Goal: Information Seeking & Learning: Check status

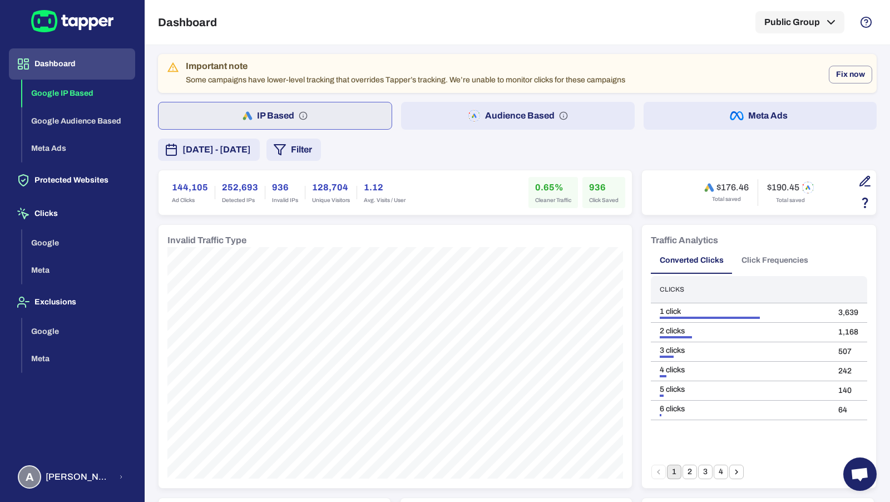
click at [251, 149] on span "September 27, 2025 - October 3, 2025" at bounding box center [217, 149] width 68 height 13
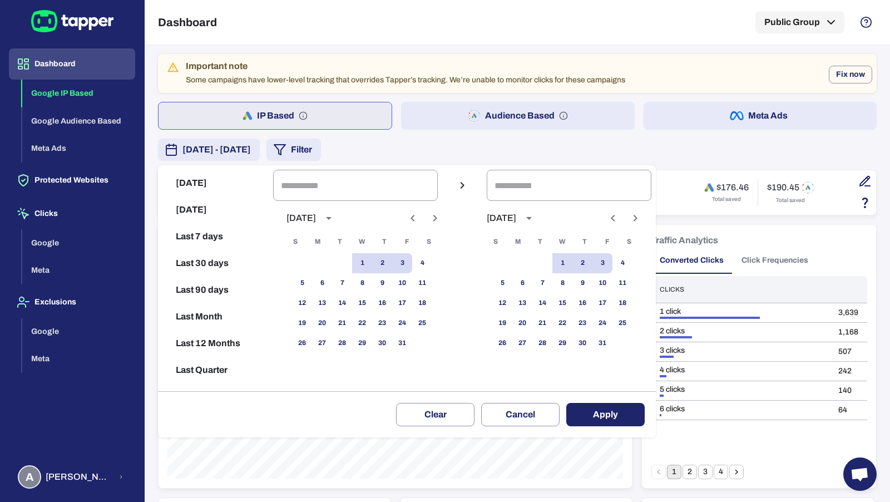
click at [409, 219] on icon "Previous month" at bounding box center [412, 217] width 13 height 13
click at [319, 262] on button "1" at bounding box center [322, 263] width 20 height 20
type input "**********"
click at [345, 334] on button "30" at bounding box center [342, 343] width 20 height 20
type input "**********"
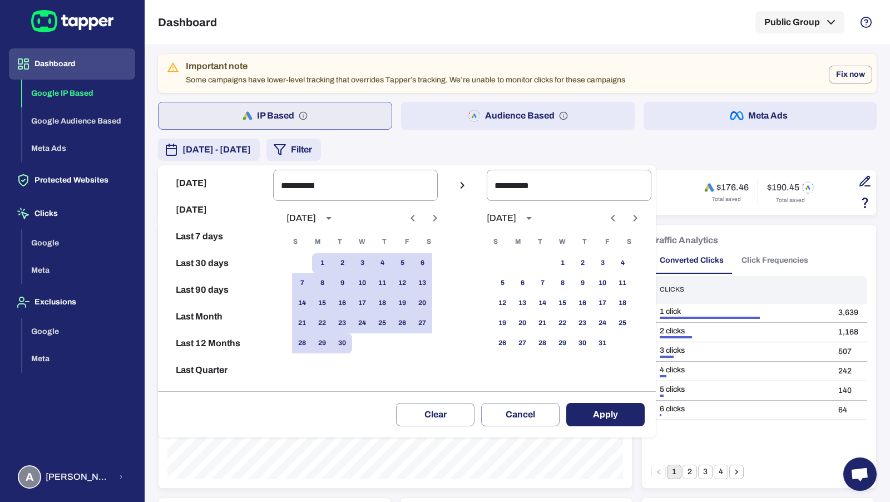
click at [608, 407] on button "Apply" at bounding box center [605, 414] width 78 height 23
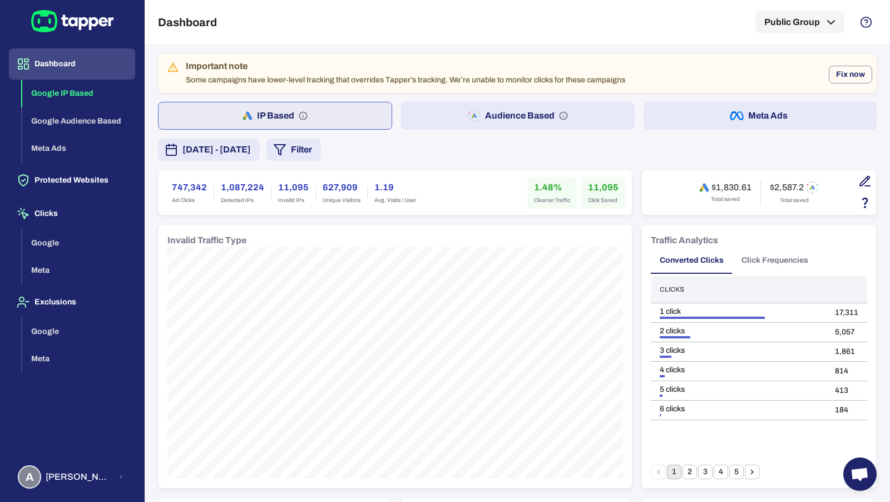
click at [480, 114] on icon "button" at bounding box center [474, 115] width 13 height 13
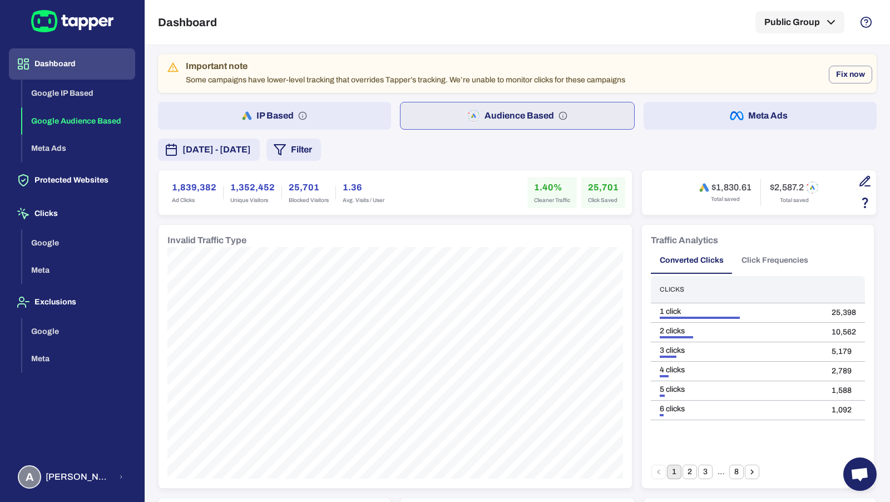
click at [864, 181] on icon "button" at bounding box center [865, 181] width 13 height 13
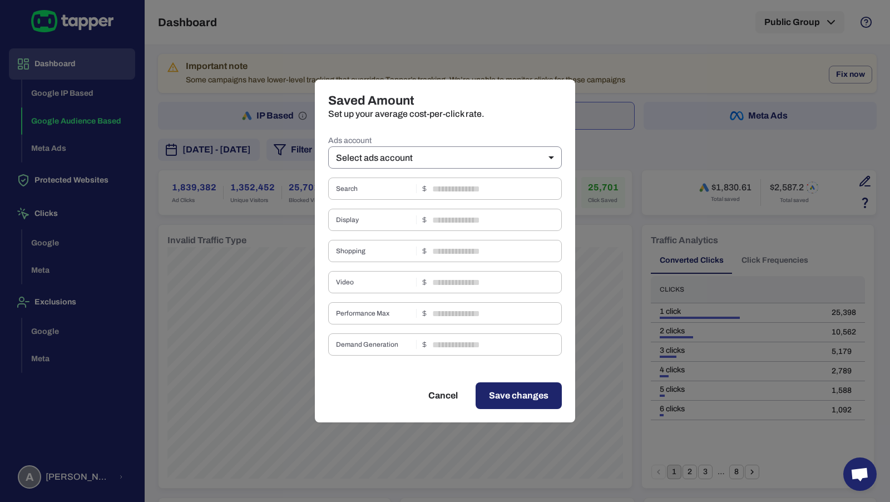
click at [526, 155] on body "Dashboard Google IP Based Google Audience Based Meta Ads Protected Websites Cli…" at bounding box center [445, 251] width 890 height 502
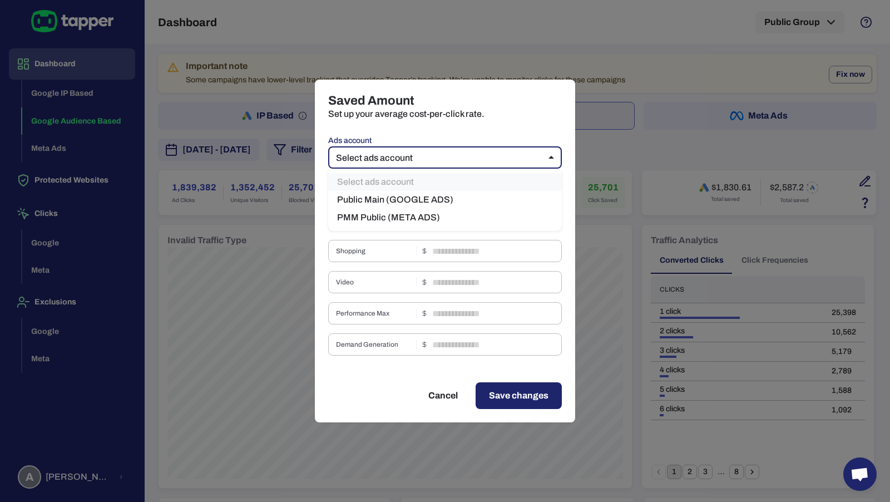
click at [514, 190] on ul "Select ads account Public Main (GOOGLE ADS) PMM Public (META ADS)" at bounding box center [445, 200] width 234 height 62
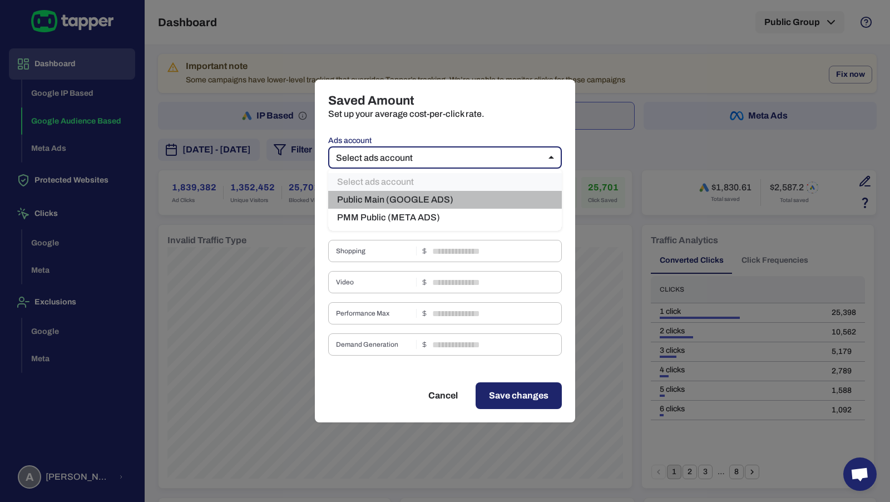
click at [514, 196] on li "Public Main (GOOGLE ADS)" at bounding box center [445, 200] width 234 height 18
type input "***"
type input "****"
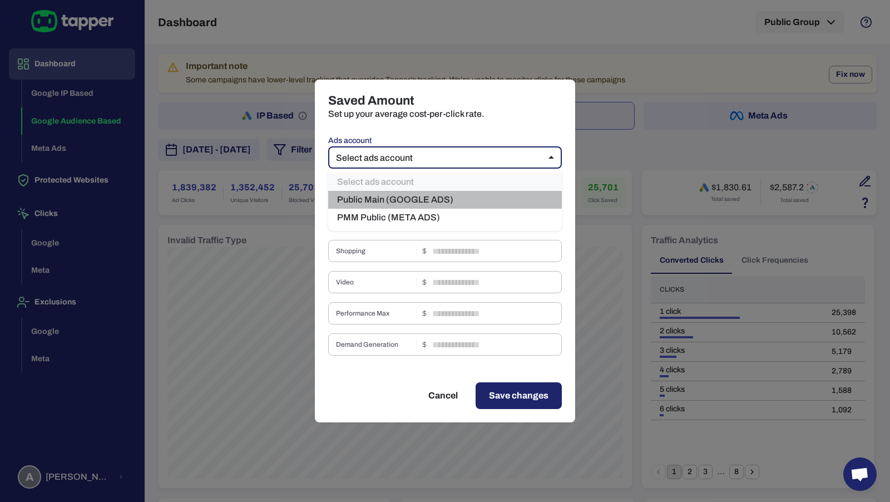
type input "***"
type input "****"
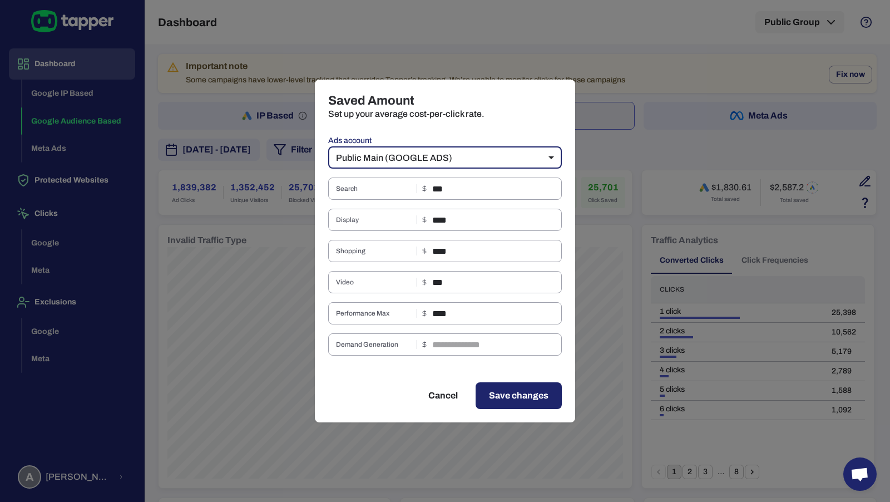
click at [603, 195] on div "Saved Amount Set up your average cost-per-click rate. Ads account Public Main (…" at bounding box center [445, 251] width 890 height 502
type input "**"
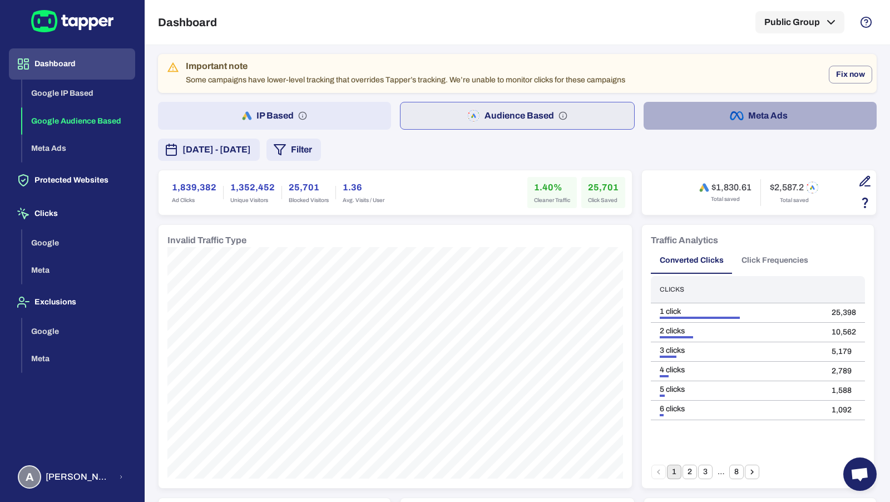
click at [674, 120] on button "Meta Ads" at bounding box center [760, 116] width 233 height 28
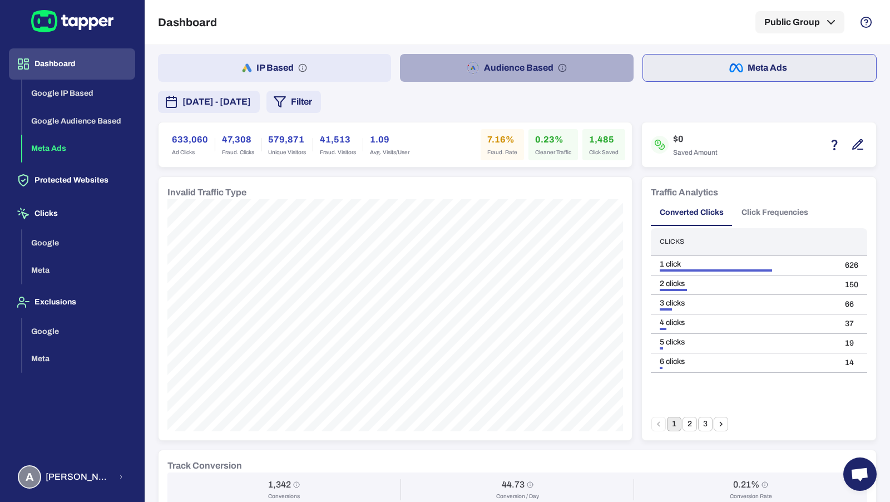
click at [486, 58] on button "Audience Based" at bounding box center [516, 68] width 233 height 28
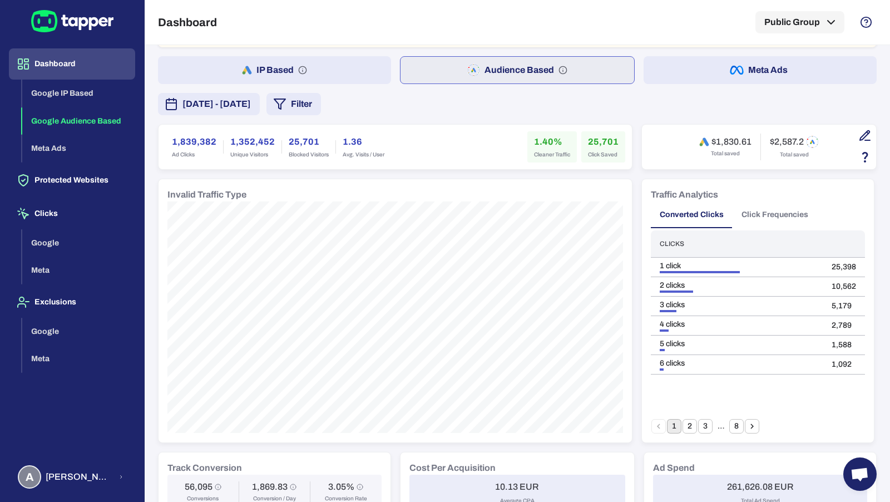
scroll to position [17, 0]
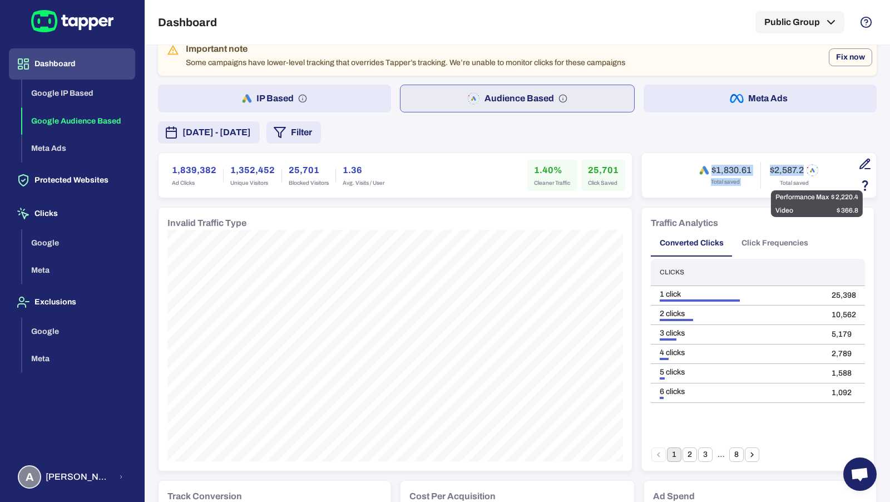
drag, startPoint x: 703, startPoint y: 170, endPoint x: 806, endPoint y: 170, distance: 102.9
click at [806, 170] on div "$1,830.61 Total saved $2,587.2 Total saved" at bounding box center [759, 175] width 120 height 27
click at [806, 170] on icon at bounding box center [812, 170] width 13 height 13
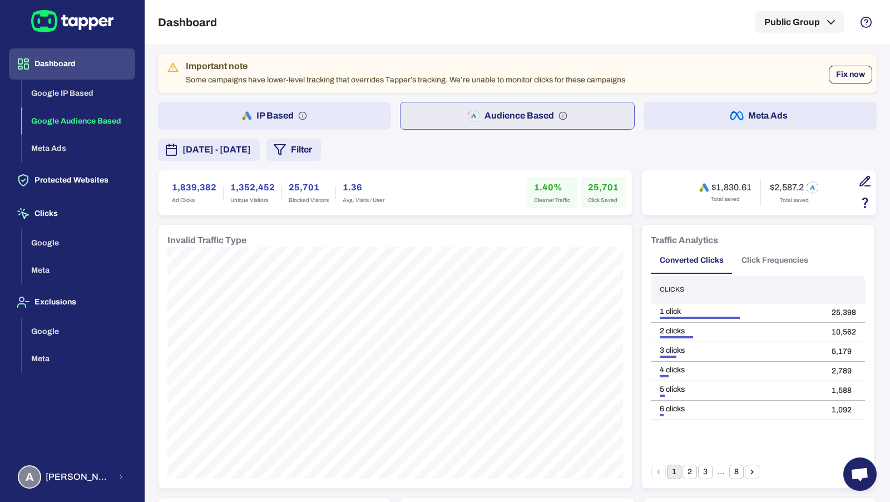
click at [857, 74] on button "Fix now" at bounding box center [850, 75] width 43 height 18
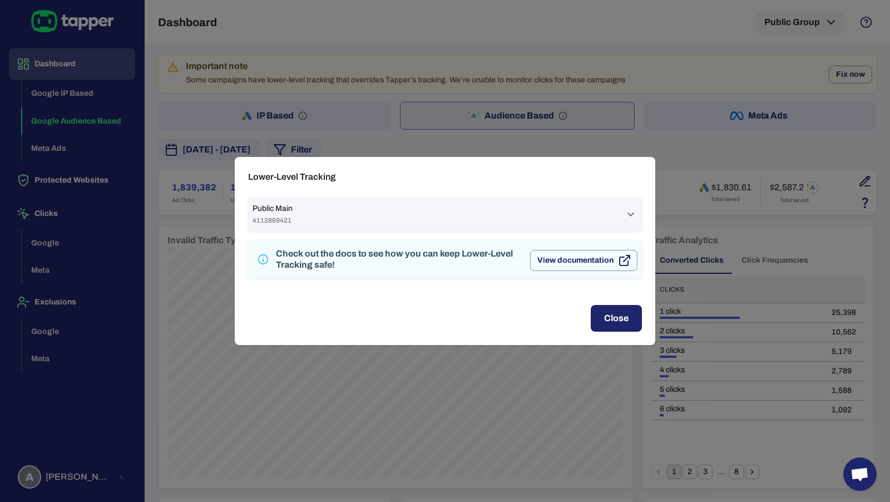
click at [448, 212] on div "Public Main 4112869421" at bounding box center [439, 214] width 372 height 21
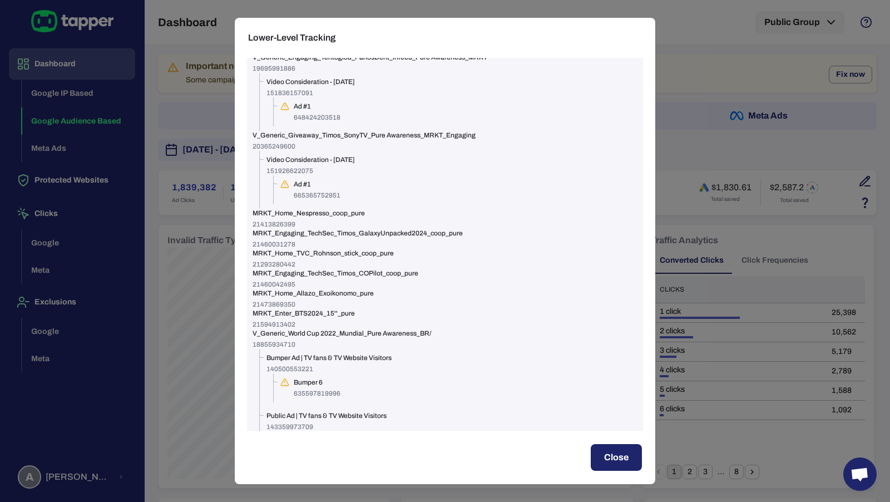
scroll to position [746, 0]
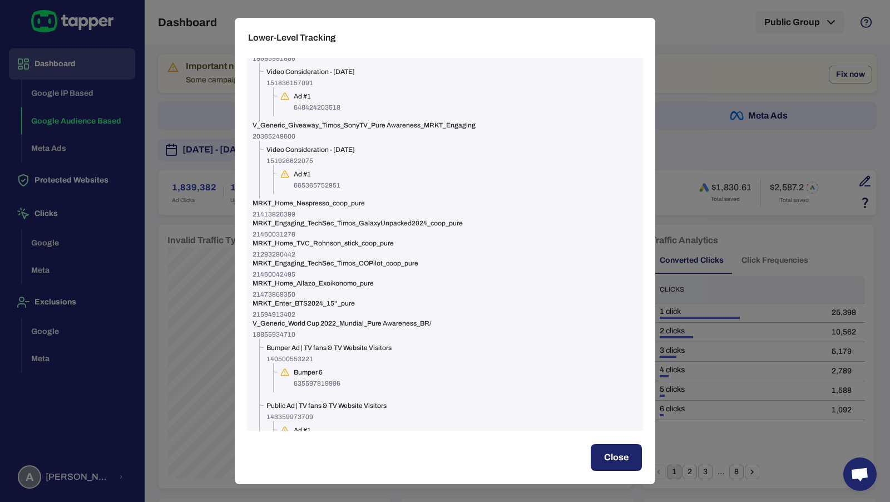
click at [180, 174] on div "Lower-Level Tracking Public Main 4112869421 V_Generic_Engaging_XiaomiX10_Robot_…" at bounding box center [445, 251] width 890 height 502
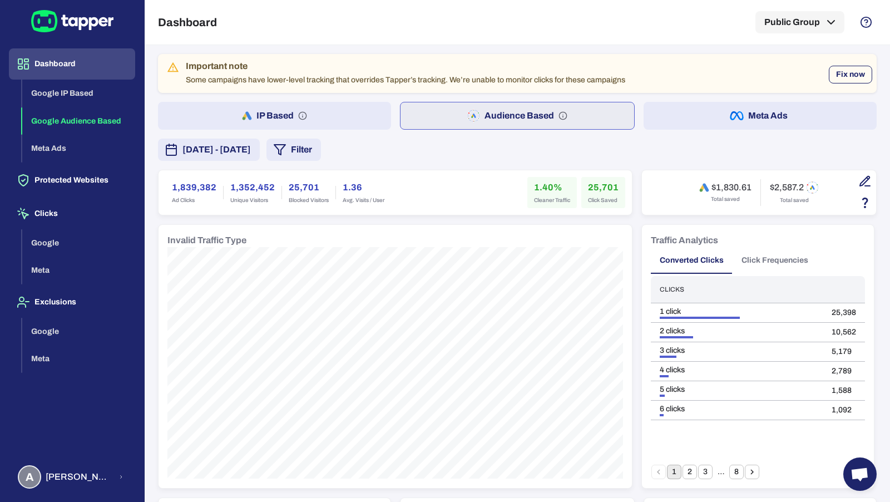
click at [842, 72] on button "Fix now" at bounding box center [850, 75] width 43 height 18
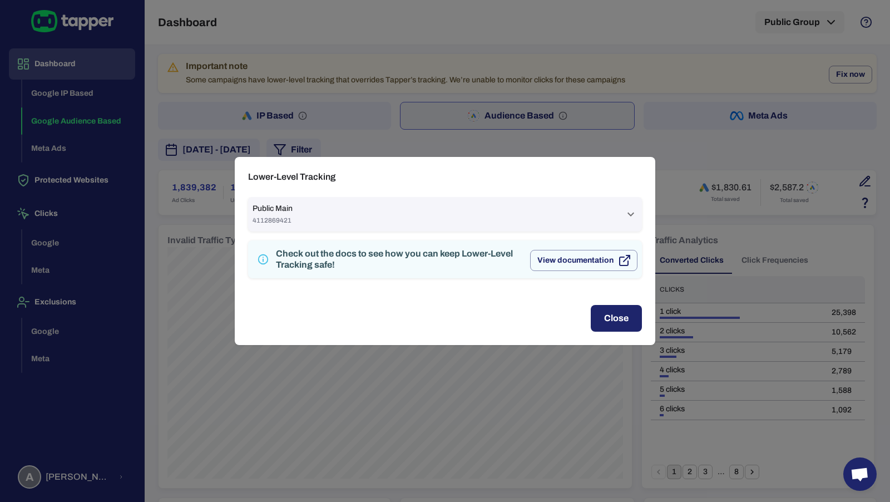
click at [430, 221] on div "Public Main 4112869421" at bounding box center [439, 214] width 372 height 21
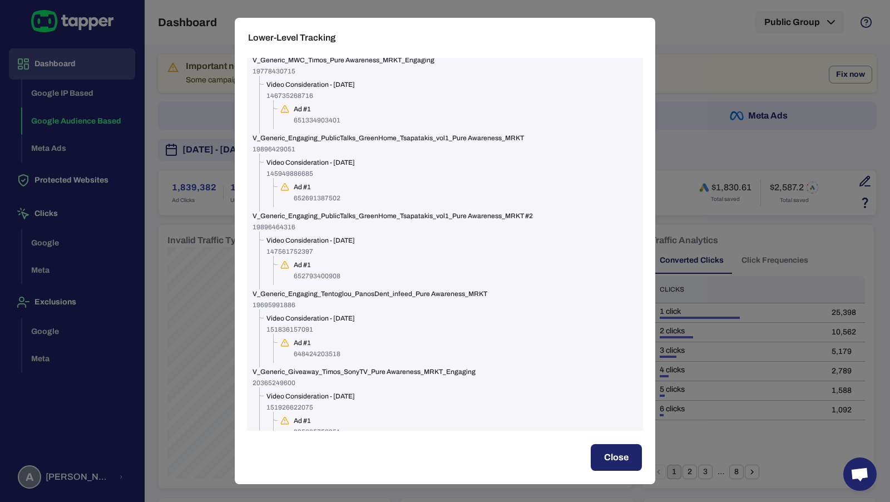
scroll to position [453, 0]
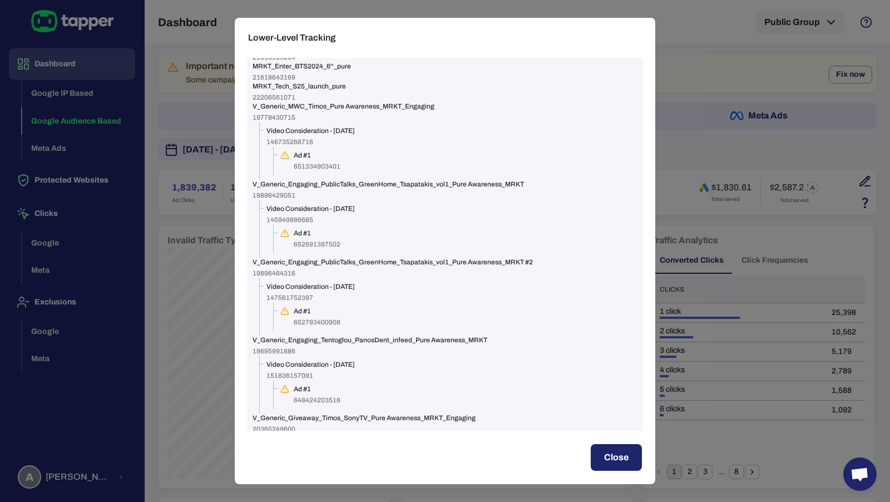
drag, startPoint x: 332, startPoint y: 286, endPoint x: 367, endPoint y: 289, distance: 35.2
click at [355, 289] on span "Video Consideration - 2023-03-29" at bounding box center [311, 286] width 88 height 9
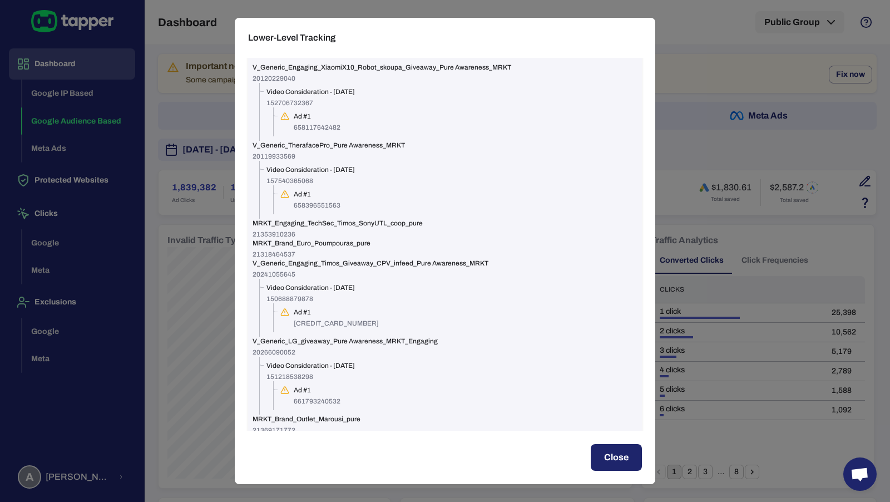
scroll to position [0, 0]
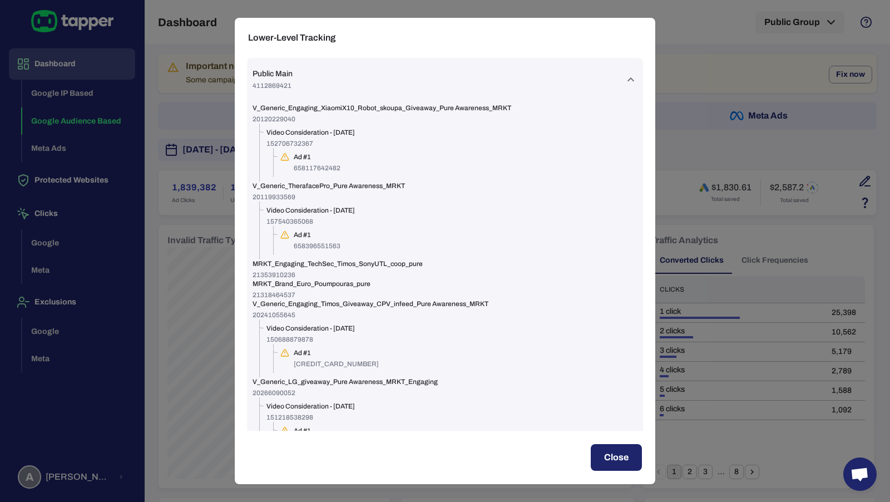
click at [740, 128] on div "Lower-Level Tracking Public Main 4112869421 V_Generic_Engaging_XiaomiX10_Robot_…" at bounding box center [445, 251] width 890 height 502
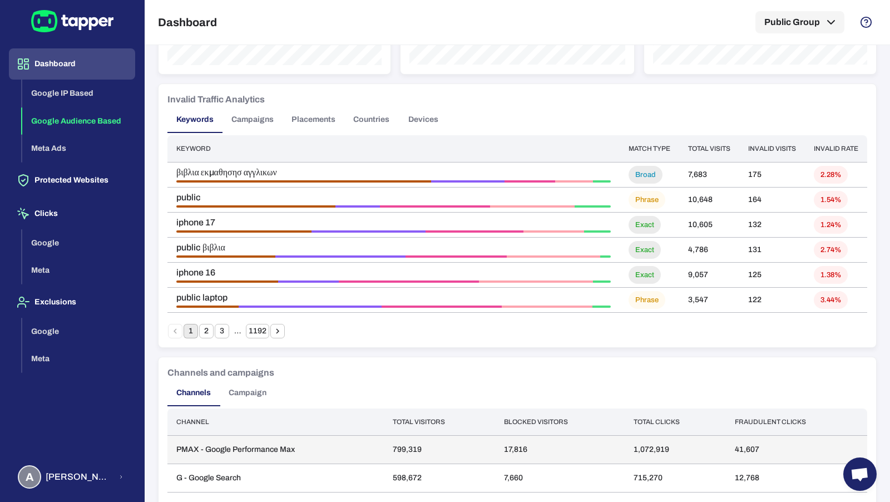
scroll to position [675, 0]
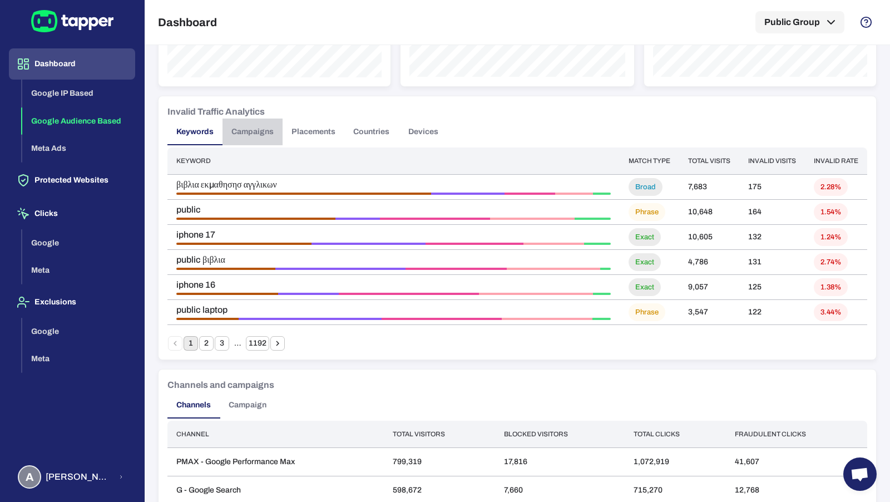
click at [256, 125] on button "Campaigns" at bounding box center [253, 132] width 60 height 27
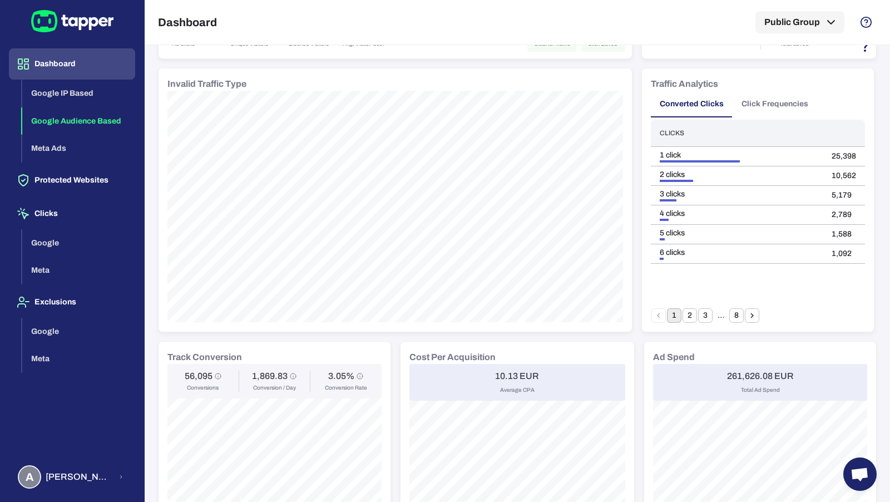
scroll to position [0, 0]
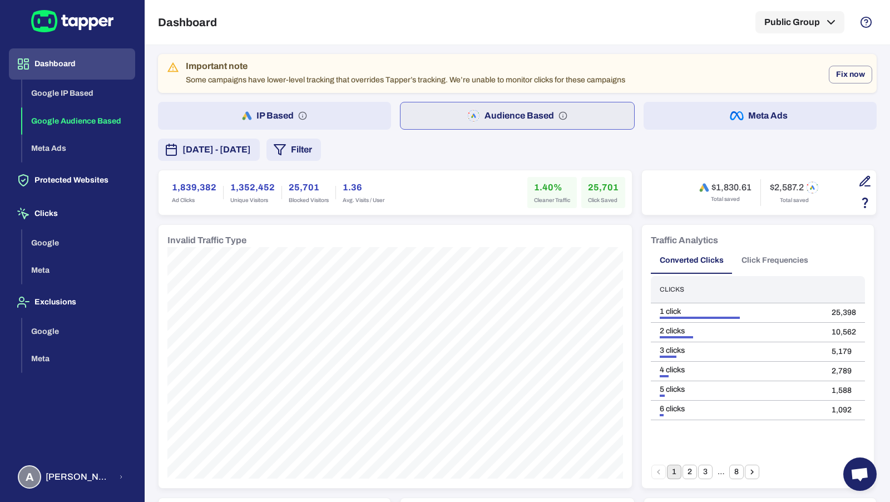
click at [287, 147] on icon "button" at bounding box center [279, 149] width 13 height 13
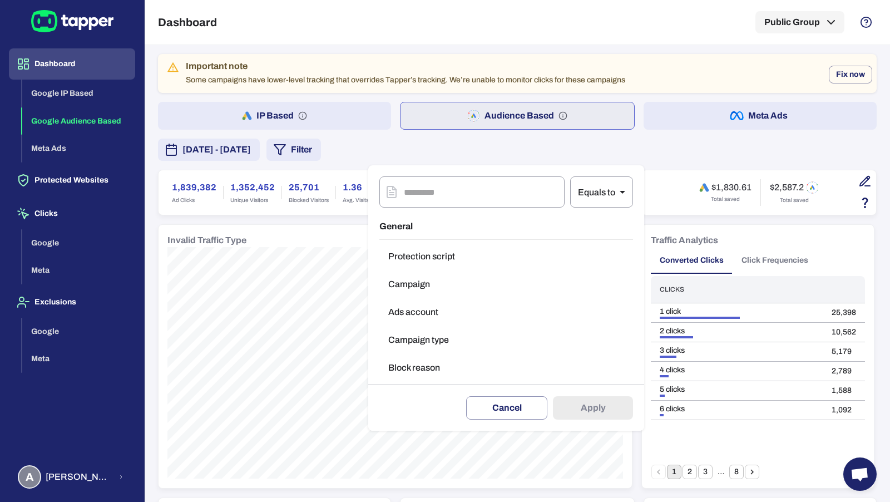
click at [424, 337] on button "Campaign type" at bounding box center [506, 340] width 254 height 22
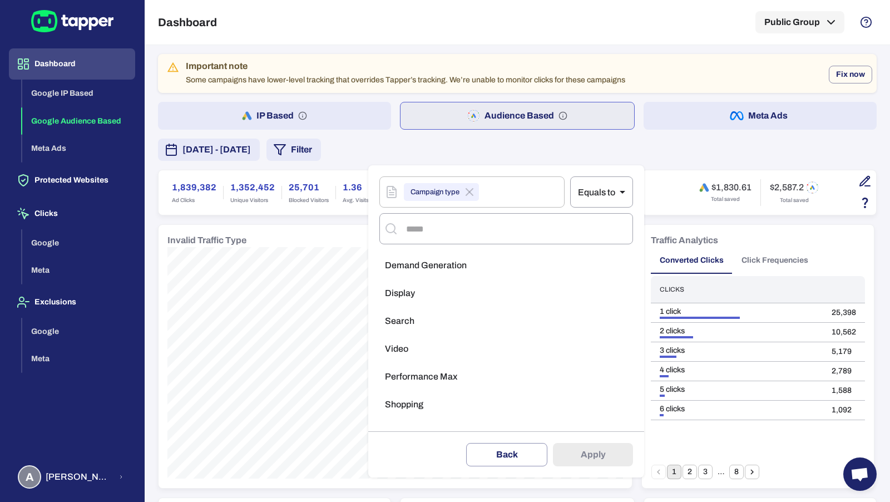
click at [427, 314] on li "Search" at bounding box center [506, 321] width 254 height 22
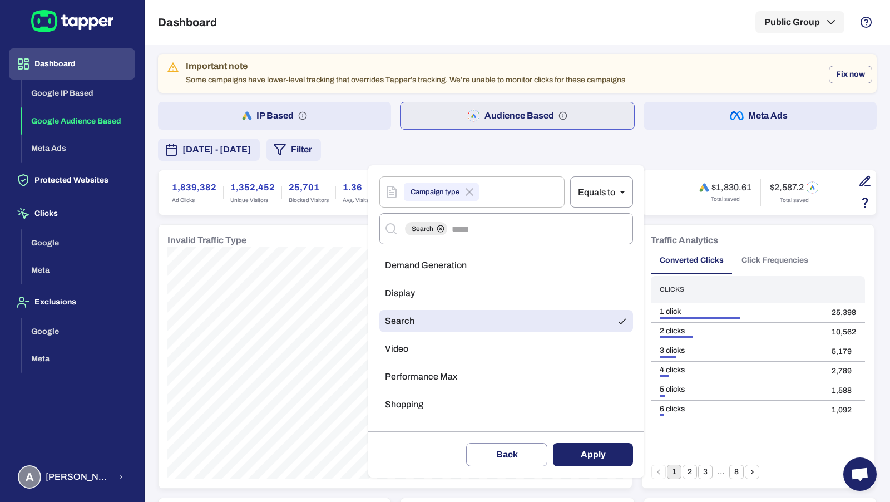
click at [585, 451] on button "Apply" at bounding box center [593, 454] width 80 height 23
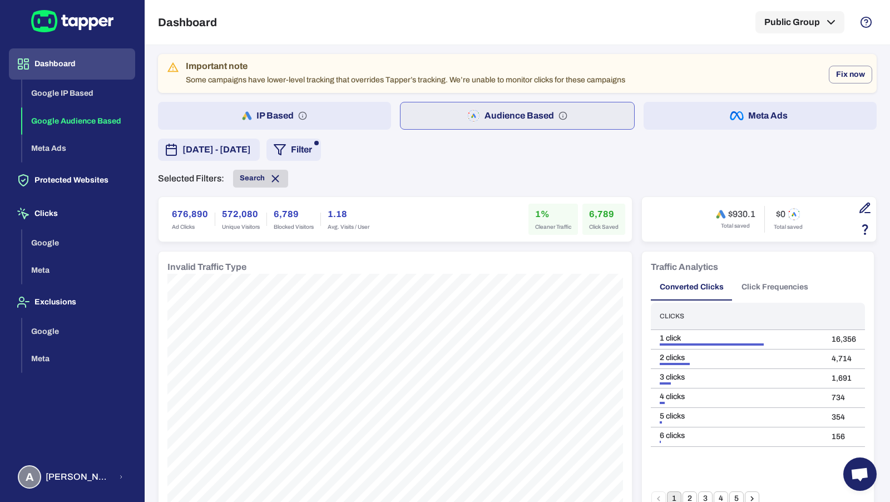
click at [273, 180] on icon at bounding box center [276, 178] width 6 height 6
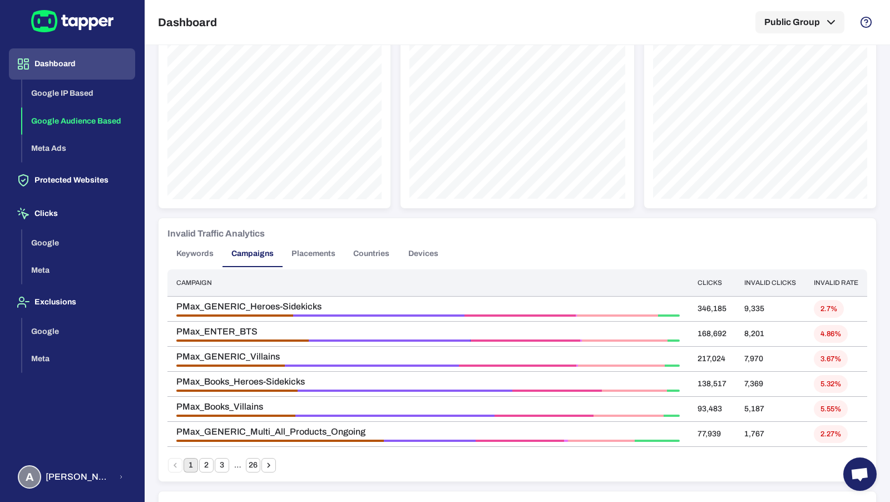
scroll to position [645, 0]
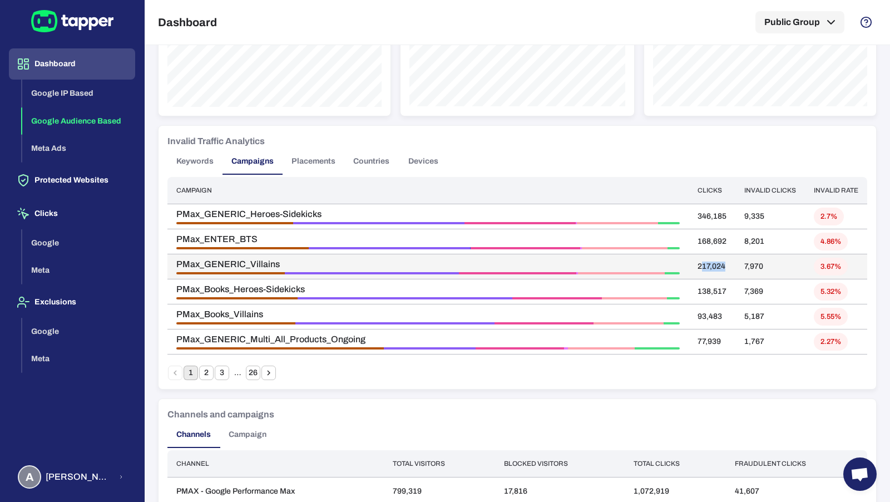
drag, startPoint x: 703, startPoint y: 263, endPoint x: 724, endPoint y: 263, distance: 20.6
click at [724, 263] on td "217,024" at bounding box center [712, 266] width 47 height 25
click at [730, 263] on td "217,024" at bounding box center [712, 266] width 47 height 25
drag, startPoint x: 730, startPoint y: 263, endPoint x: 699, endPoint y: 263, distance: 31.2
click at [699, 263] on td "217,024" at bounding box center [712, 266] width 47 height 25
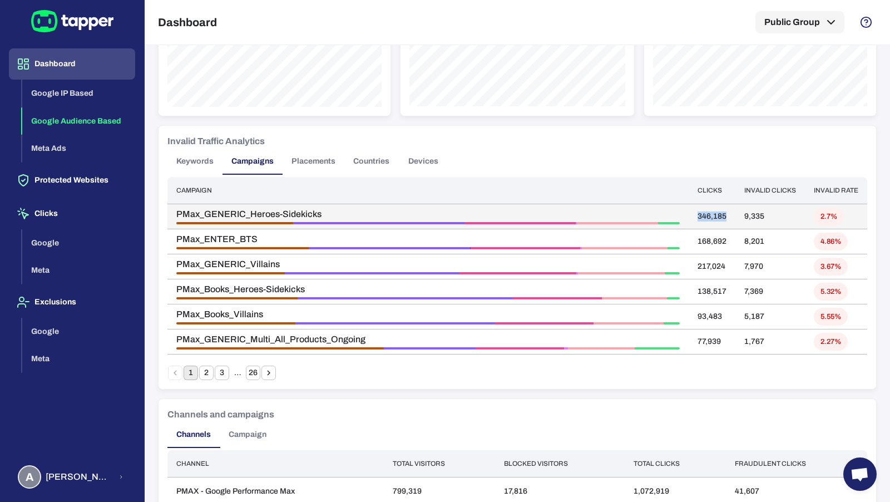
drag, startPoint x: 699, startPoint y: 216, endPoint x: 733, endPoint y: 213, distance: 34.1
click at [733, 213] on td "346,185" at bounding box center [712, 216] width 47 height 25
drag, startPoint x: 747, startPoint y: 214, endPoint x: 783, endPoint y: 214, distance: 36.7
click at [783, 214] on td "9,335" at bounding box center [771, 216] width 70 height 25
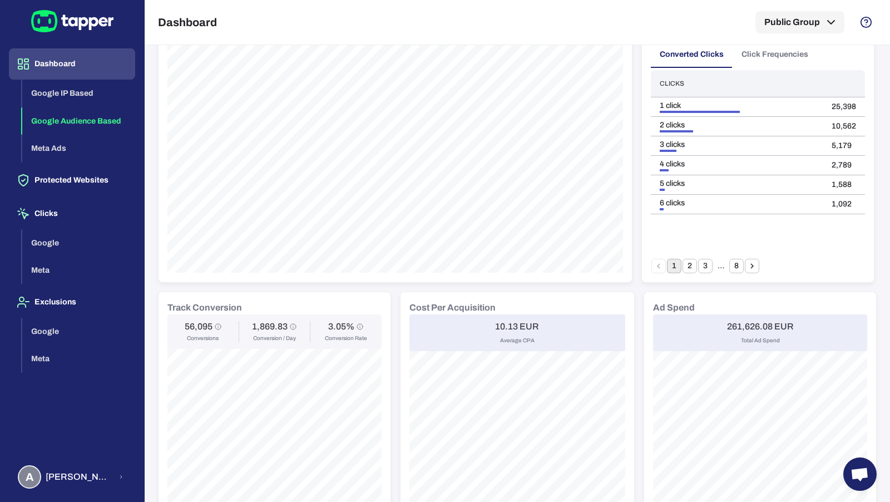
scroll to position [0, 0]
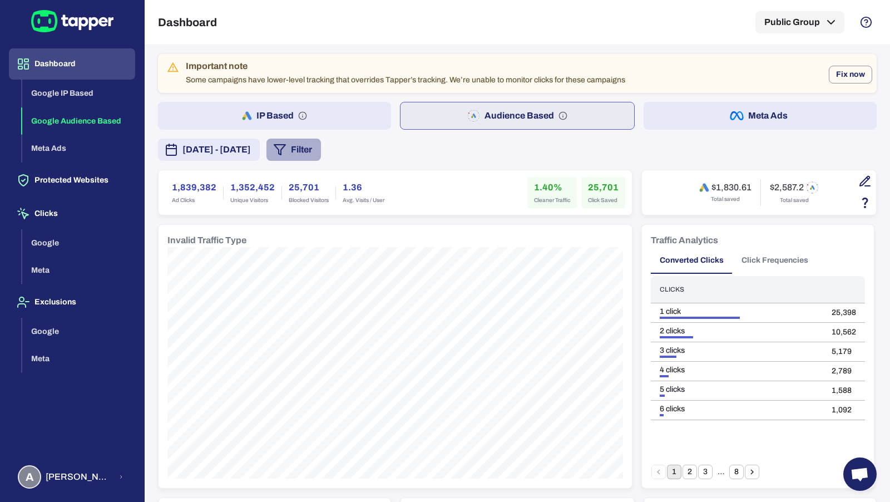
click at [321, 145] on button "Filter" at bounding box center [294, 150] width 55 height 22
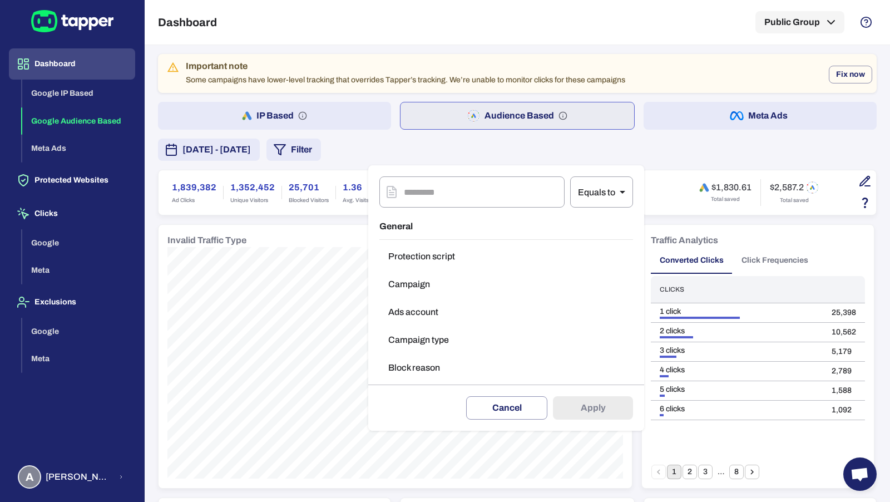
click at [430, 338] on button "Campaign type" at bounding box center [506, 340] width 254 height 22
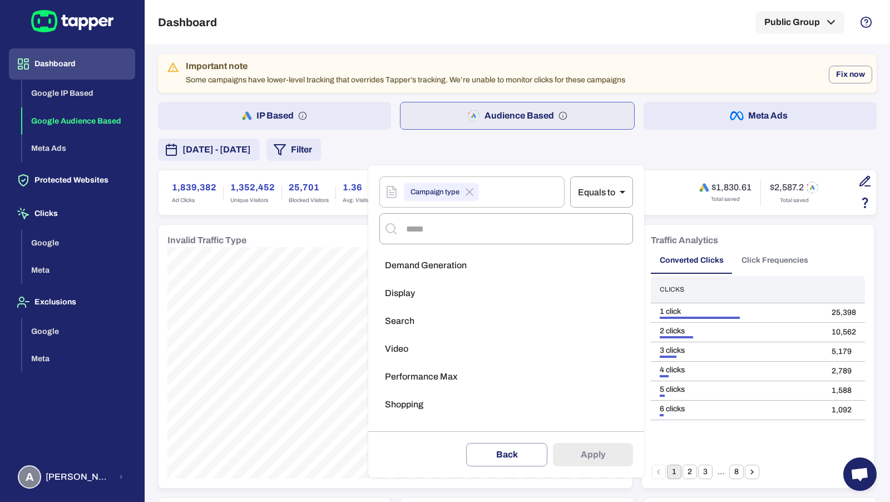
click at [425, 321] on li "Search" at bounding box center [506, 321] width 254 height 22
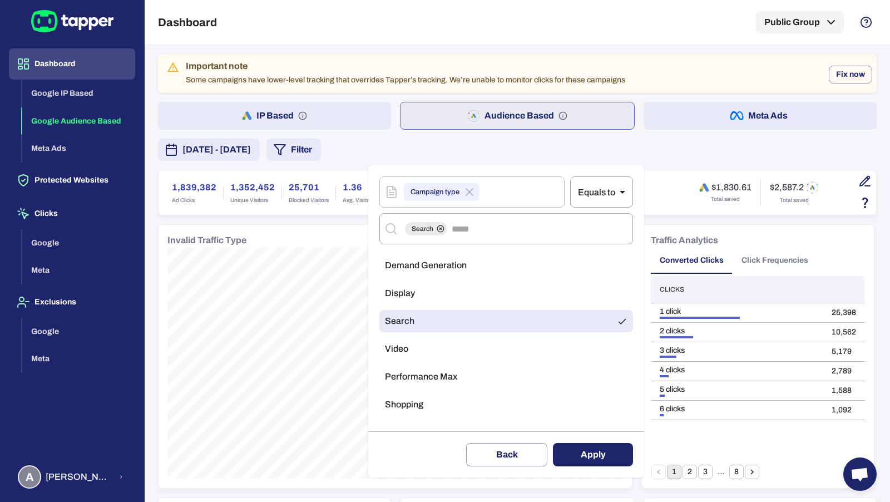
click at [593, 456] on button "Apply" at bounding box center [593, 454] width 80 height 23
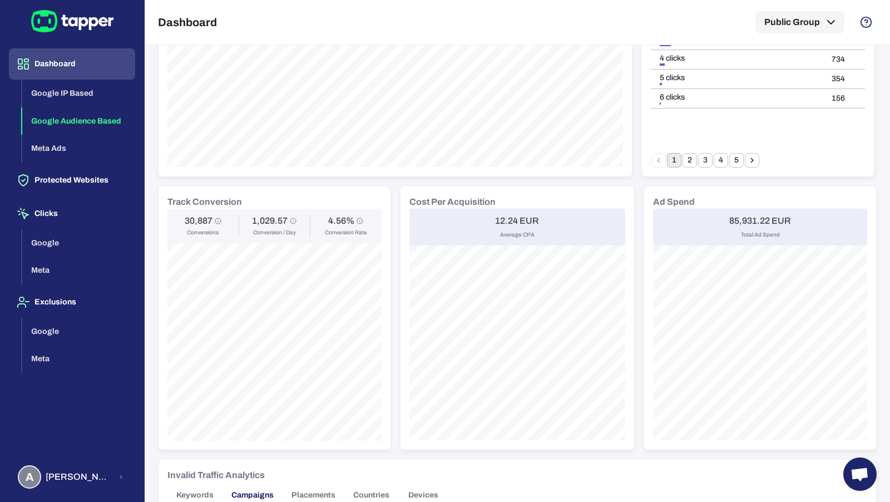
scroll to position [327, 0]
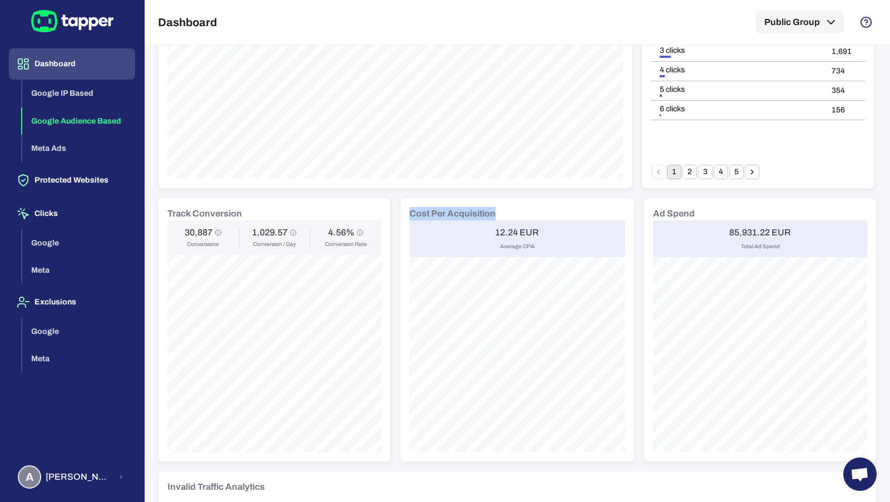
drag, startPoint x: 411, startPoint y: 210, endPoint x: 512, endPoint y: 210, distance: 101.3
click at [512, 210] on div "Cost Per Acquisition" at bounding box center [518, 213] width 216 height 13
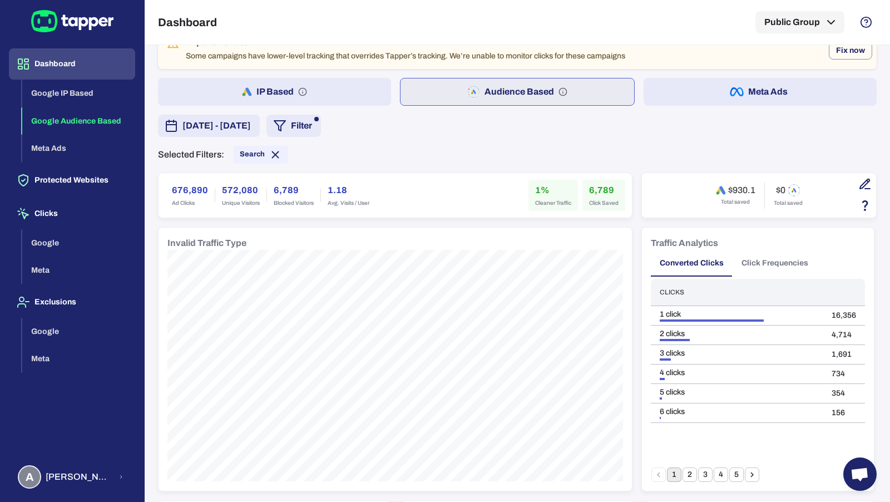
scroll to position [0, 0]
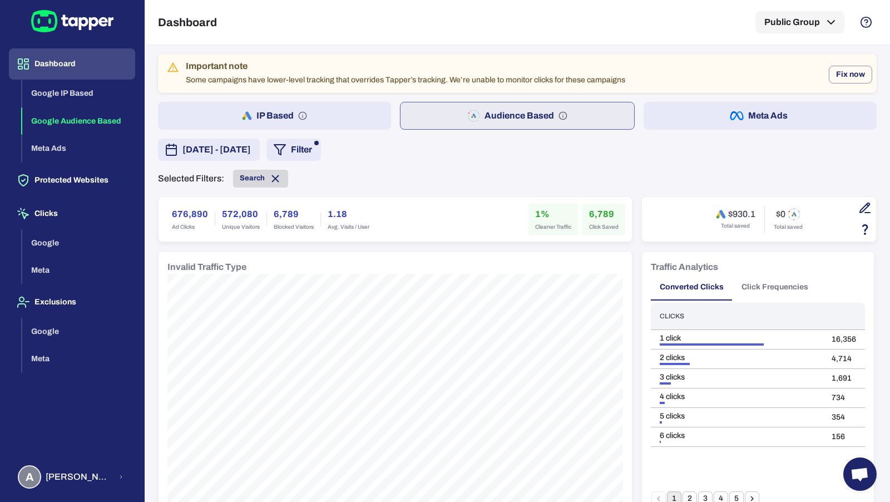
click at [273, 175] on icon at bounding box center [276, 178] width 6 height 6
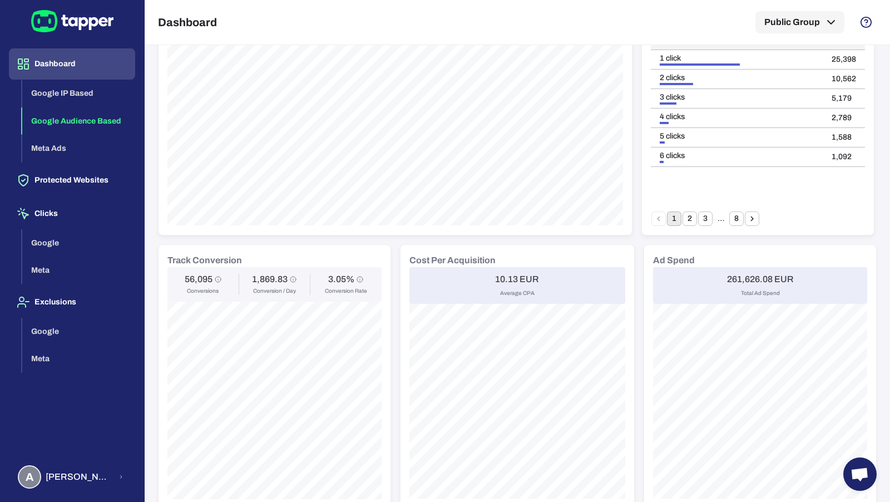
scroll to position [268, 0]
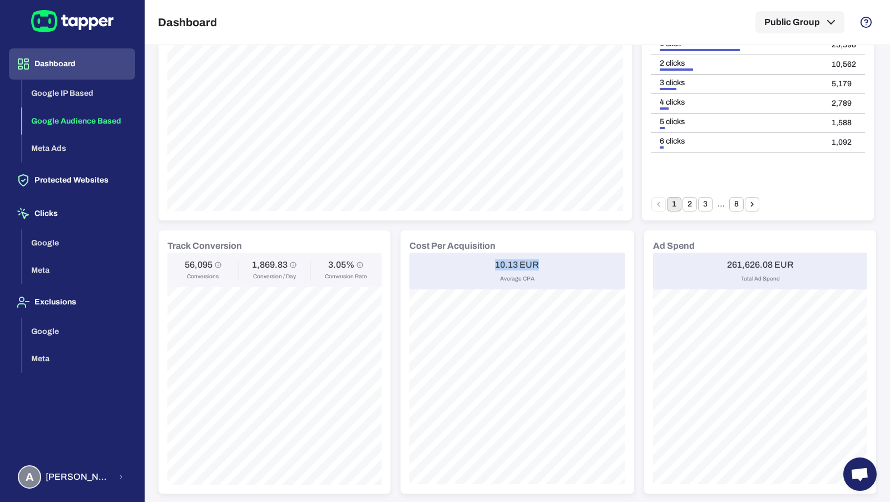
drag, startPoint x: 497, startPoint y: 264, endPoint x: 540, endPoint y: 264, distance: 43.4
click at [540, 264] on div "10.13 EUR Average CPA" at bounding box center [518, 271] width 216 height 37
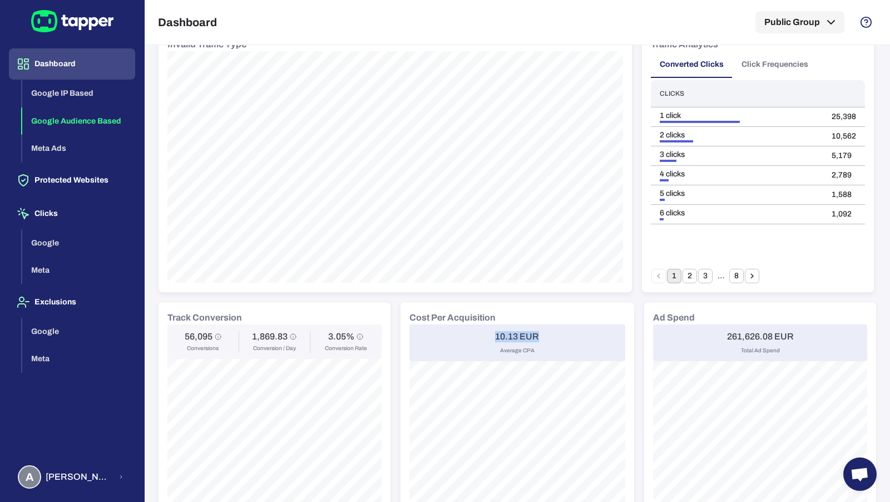
scroll to position [186, 0]
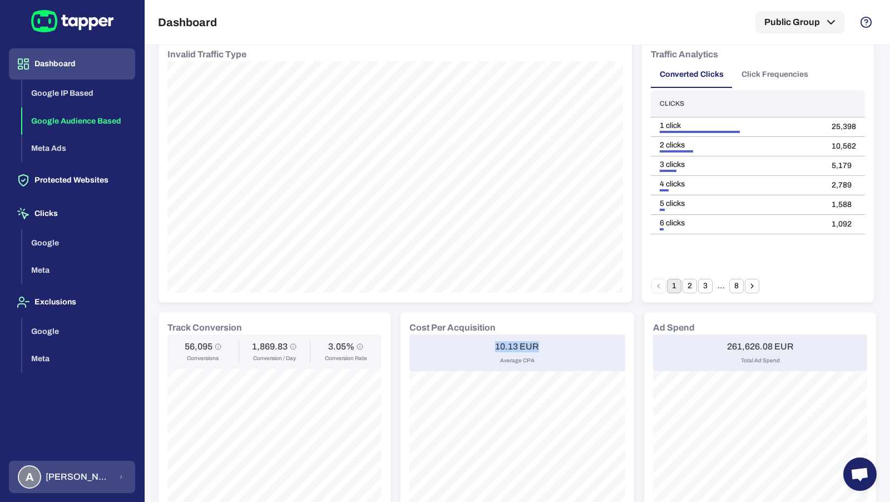
click at [109, 482] on button "A Anna Maria Koutsogianni" at bounding box center [72, 477] width 126 height 32
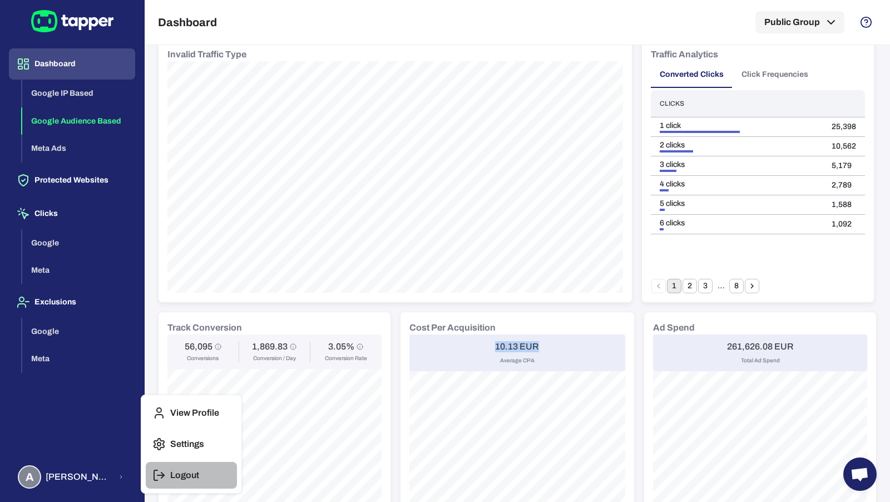
click at [169, 470] on button "Logout" at bounding box center [191, 475] width 91 height 27
